Goal: Check status: Check status

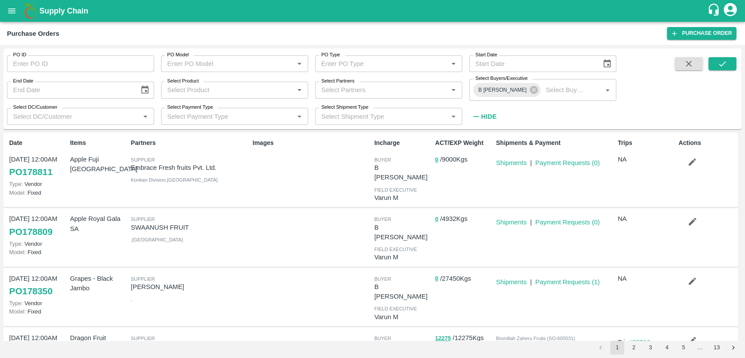
click at [52, 169] on link "PO 178811" at bounding box center [30, 172] width 43 height 16
click at [47, 224] on link "PO 178809" at bounding box center [30, 232] width 43 height 16
click at [17, 7] on button "open drawer" at bounding box center [12, 11] width 20 height 20
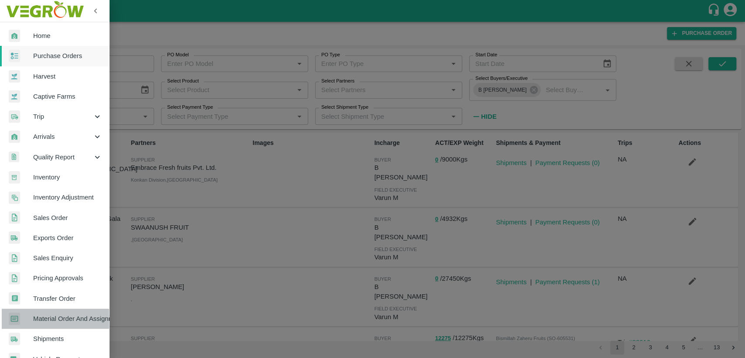
click at [65, 322] on span "Material Order And Assignment" at bounding box center [67, 319] width 69 height 10
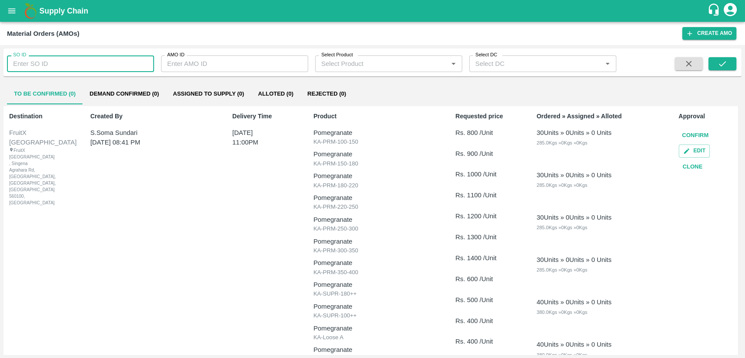
click at [68, 63] on input "SO ID" at bounding box center [80, 63] width 147 height 17
click at [720, 67] on icon "submit" at bounding box center [723, 64] width 10 height 10
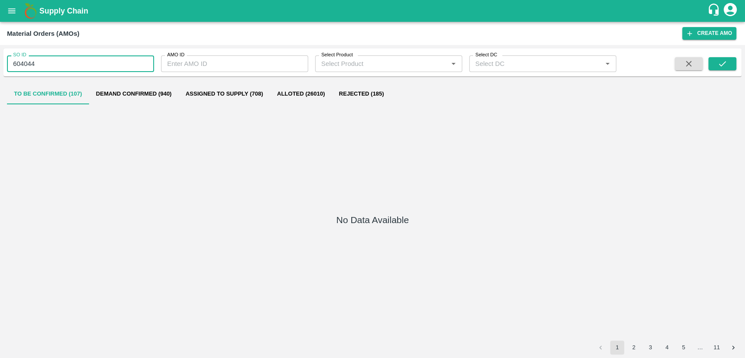
click at [24, 64] on input "604044" at bounding box center [80, 63] width 147 height 17
click at [83, 67] on input "600446" at bounding box center [80, 63] width 147 height 17
type input "606044"
click at [731, 62] on button "submit" at bounding box center [723, 63] width 28 height 13
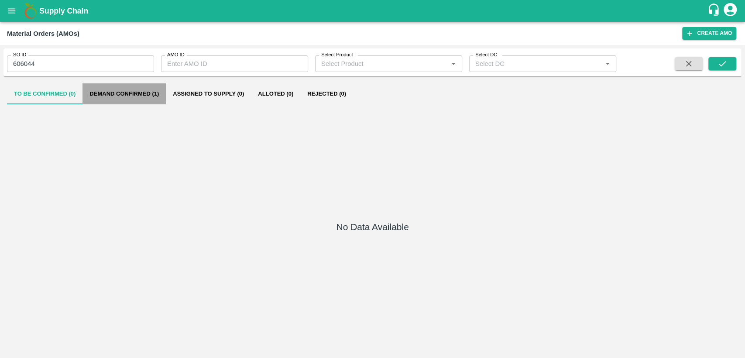
click at [114, 89] on button "Demand Confirmed (1)" at bounding box center [124, 93] width 83 height 21
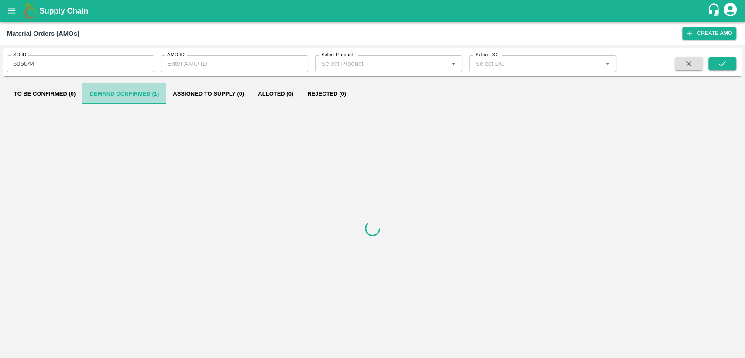
click at [114, 89] on button "Demand Confirmed (1)" at bounding box center [124, 93] width 83 height 21
